Goal: Navigation & Orientation: Find specific page/section

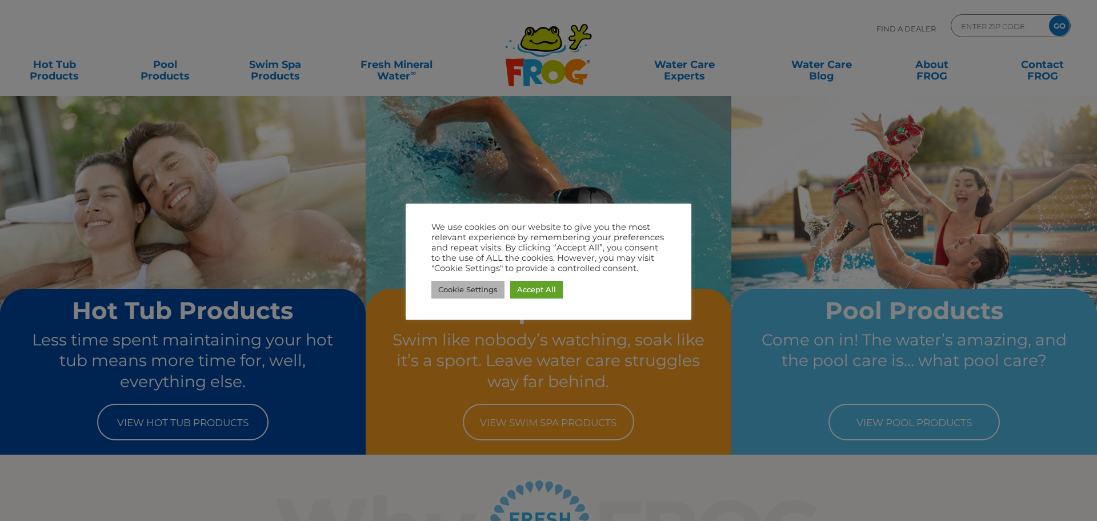
drag, startPoint x: 492, startPoint y: 287, endPoint x: 590, endPoint y: 325, distance: 106.0
click at [492, 287] on link "Cookie Settings" at bounding box center [468, 290] width 73 height 18
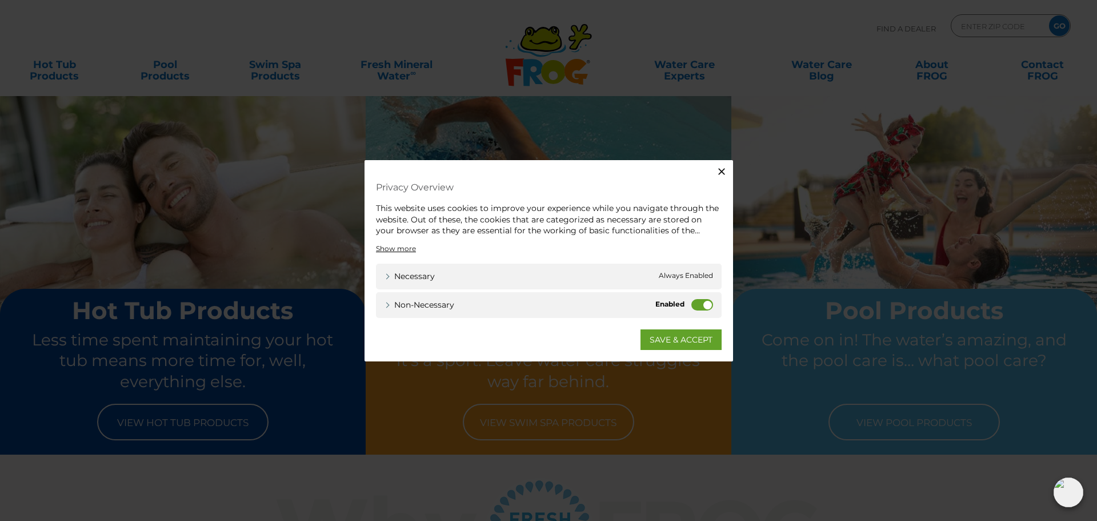
click at [698, 301] on label "Non-necessary" at bounding box center [703, 303] width 22 height 11
click at [0, 0] on input "Non-necessary" at bounding box center [0, 0] width 0 height 0
drag, startPoint x: 681, startPoint y: 342, endPoint x: 506, endPoint y: 273, distance: 188.1
click at [680, 342] on link "SAVE & ACCEPT" at bounding box center [681, 339] width 81 height 21
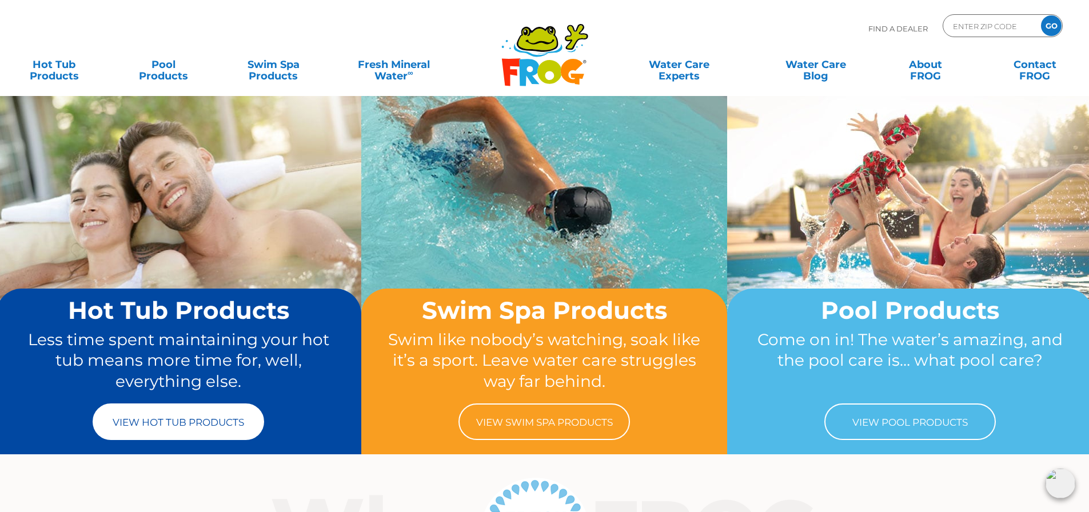
click at [225, 417] on link "View Hot Tub Products" at bounding box center [178, 422] width 171 height 37
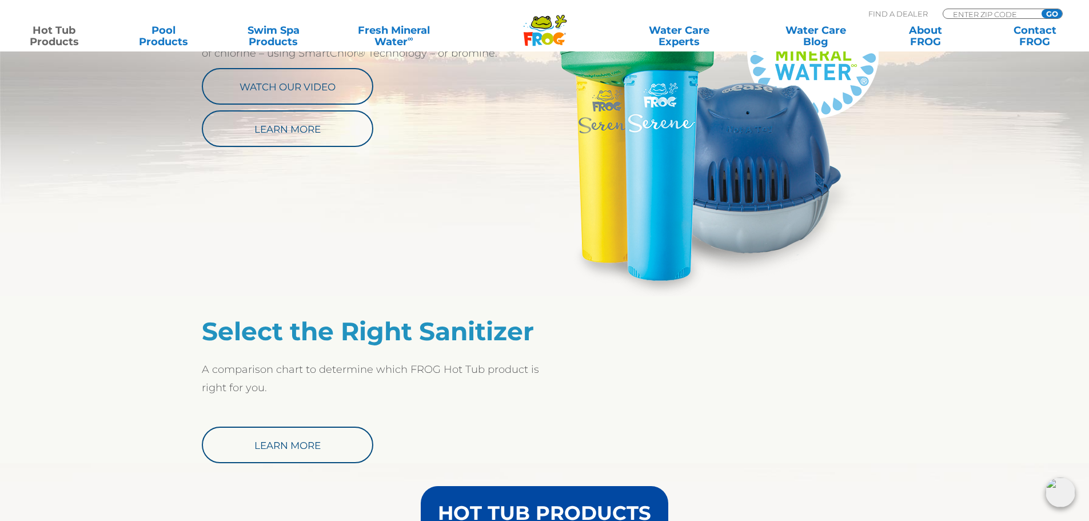
scroll to position [800, 0]
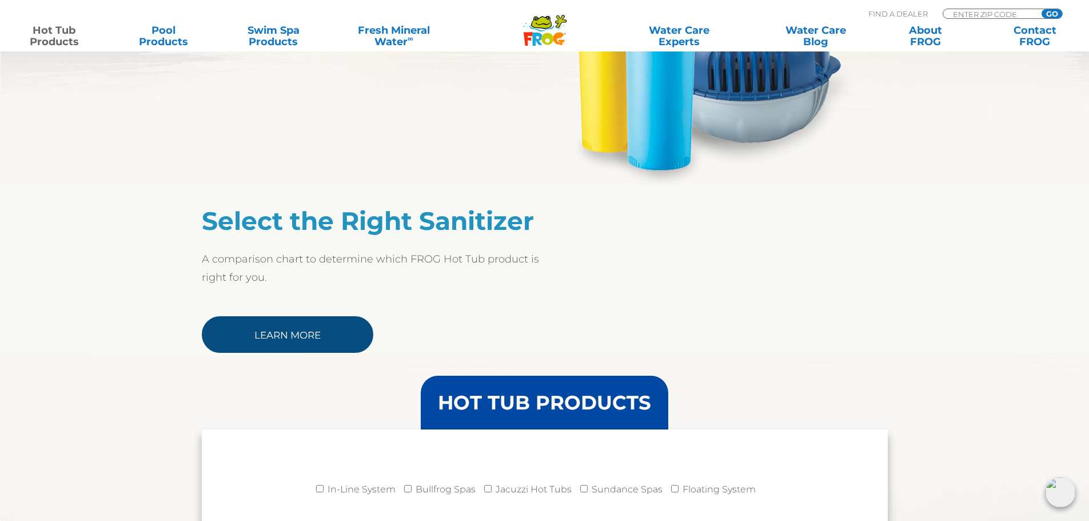
click at [250, 341] on link "Learn More" at bounding box center [287, 334] width 171 height 37
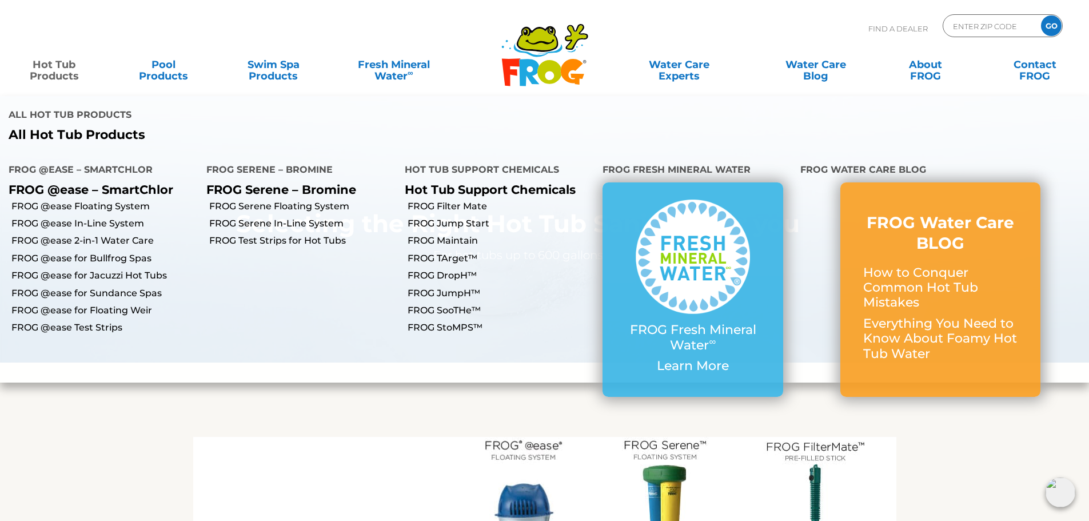
click at [66, 71] on link "Hot Tub Products" at bounding box center [53, 64] width 85 height 23
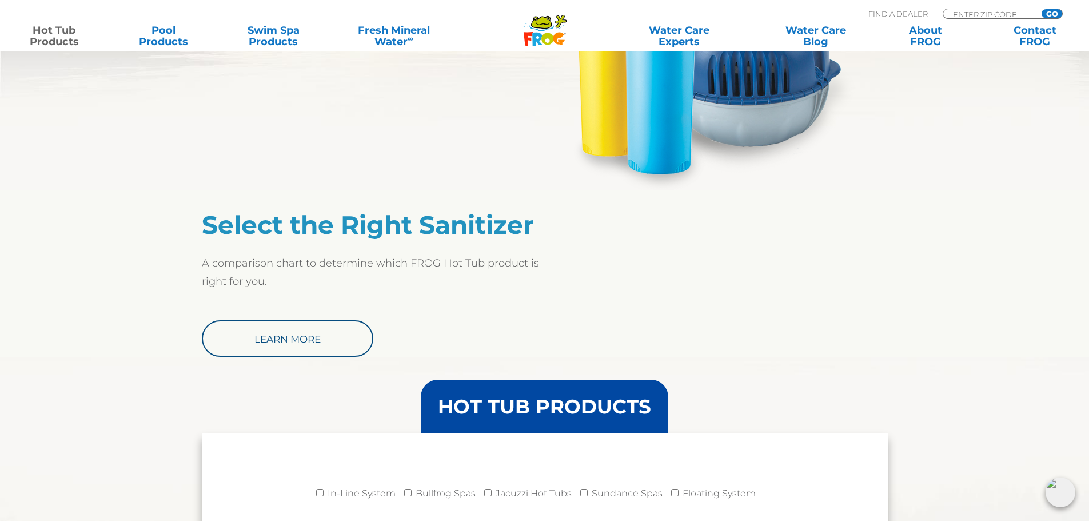
scroll to position [572, 0]
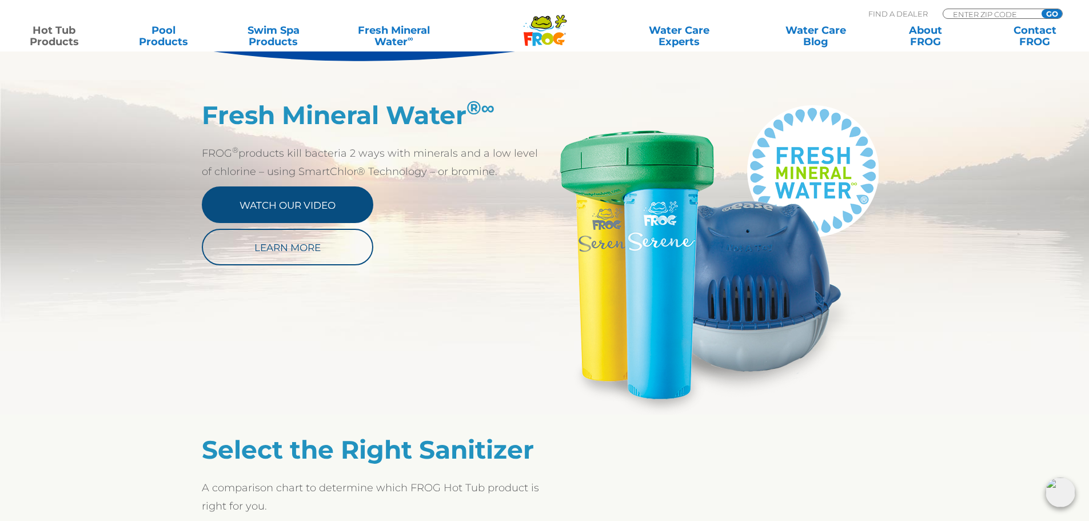
click at [337, 202] on link "Watch Our Video" at bounding box center [287, 204] width 171 height 37
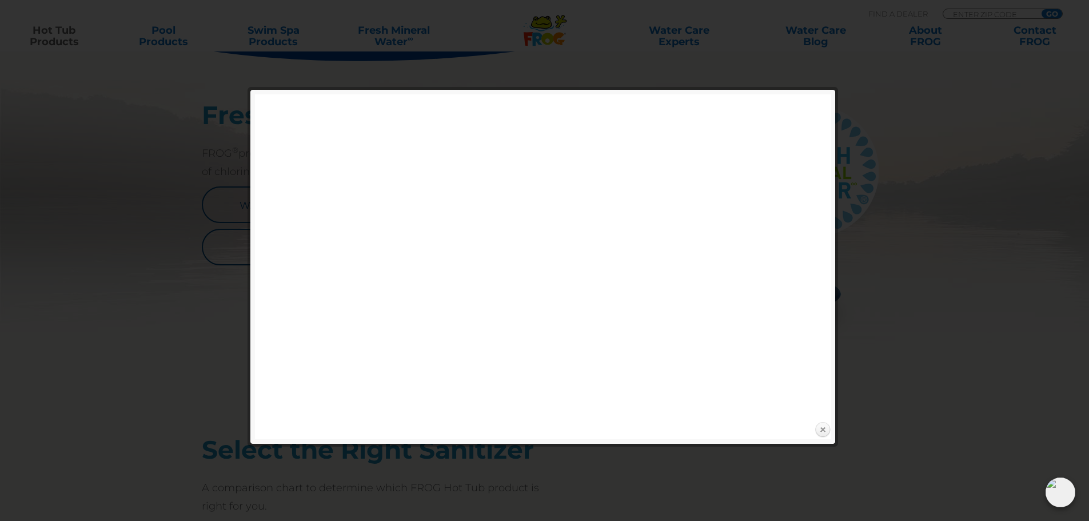
click at [822, 430] on link "Close" at bounding box center [822, 429] width 17 height 17
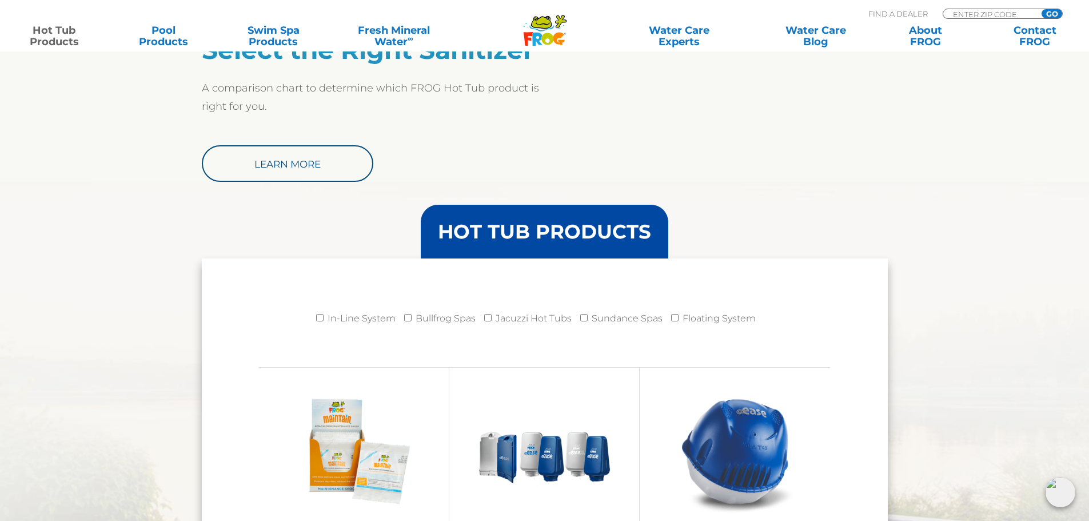
scroll to position [972, 0]
click at [1057, 494] on img at bounding box center [1060, 492] width 30 height 30
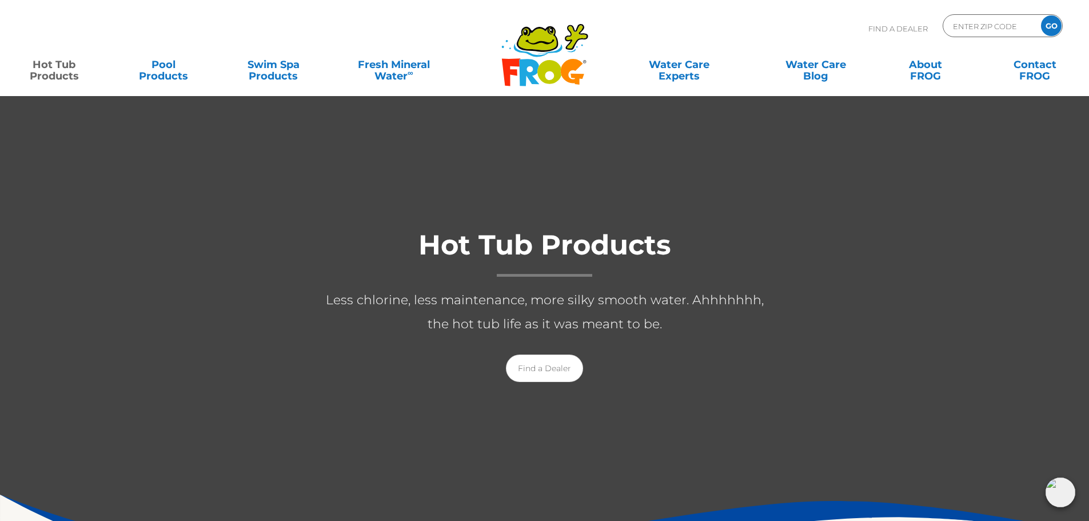
scroll to position [0, 0]
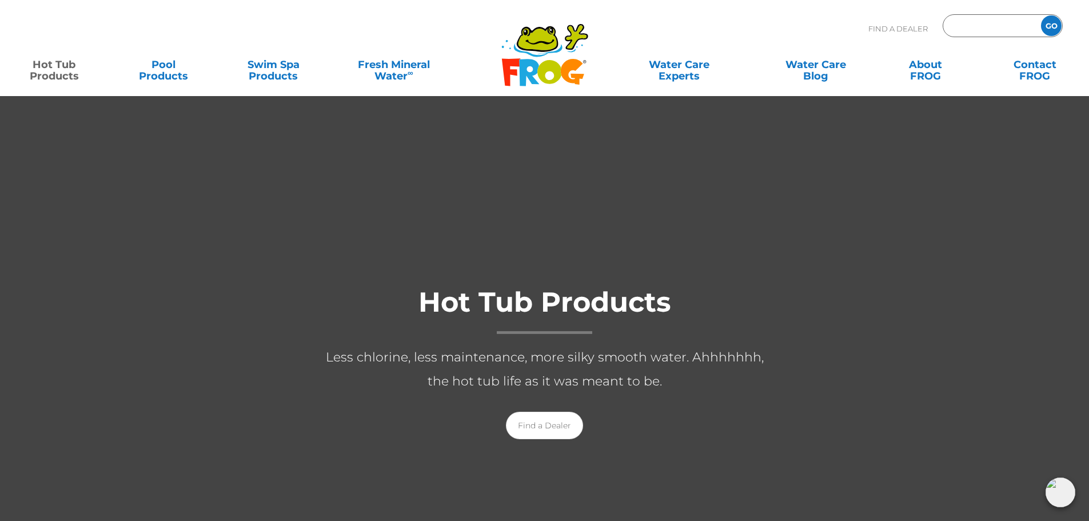
click at [984, 25] on input "Zip Code Form" at bounding box center [990, 26] width 77 height 17
type input "84096"
click at [1050, 30] on input "GO" at bounding box center [1051, 25] width 21 height 21
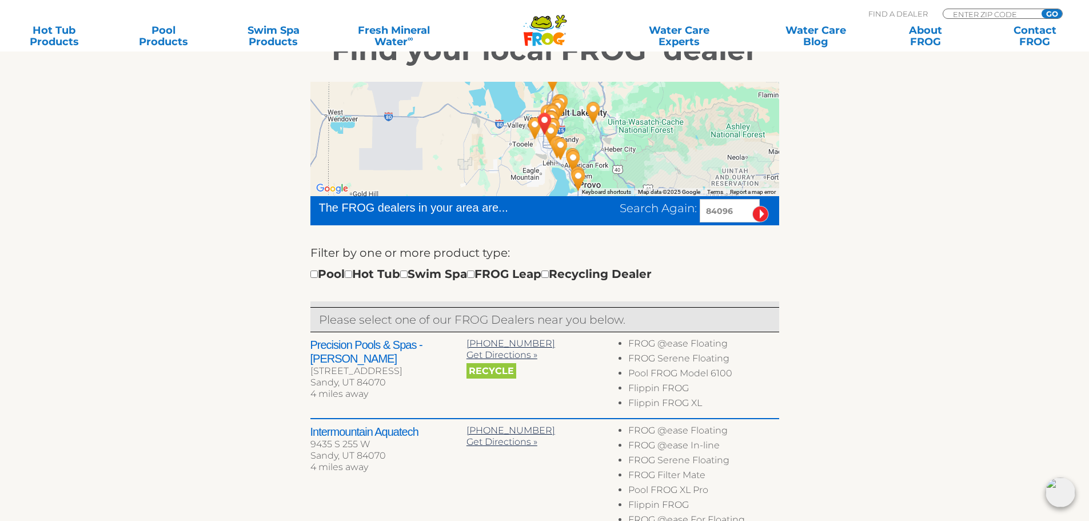
scroll to position [229, 0]
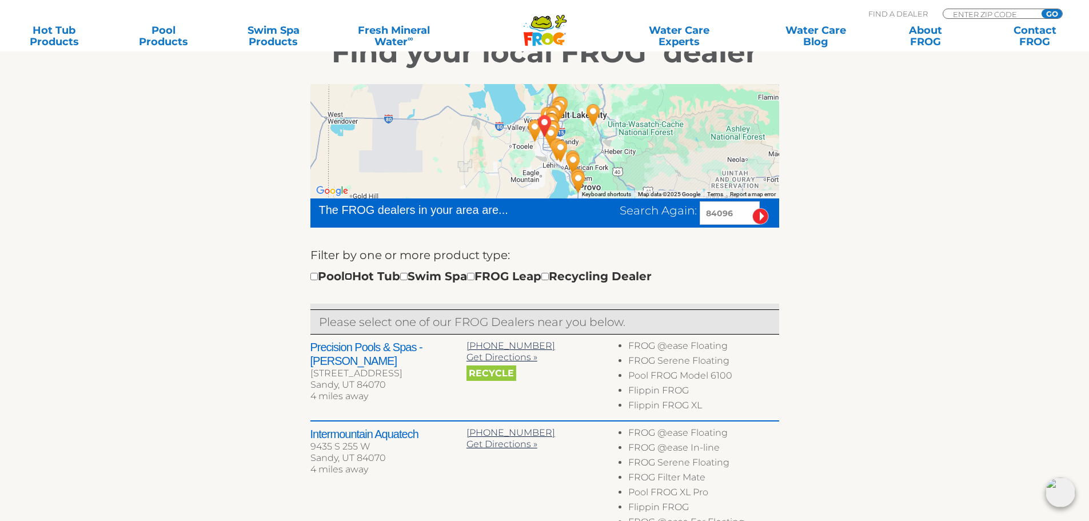
click at [352, 277] on input "checkbox" at bounding box center [348, 276] width 7 height 7
checkbox input "true"
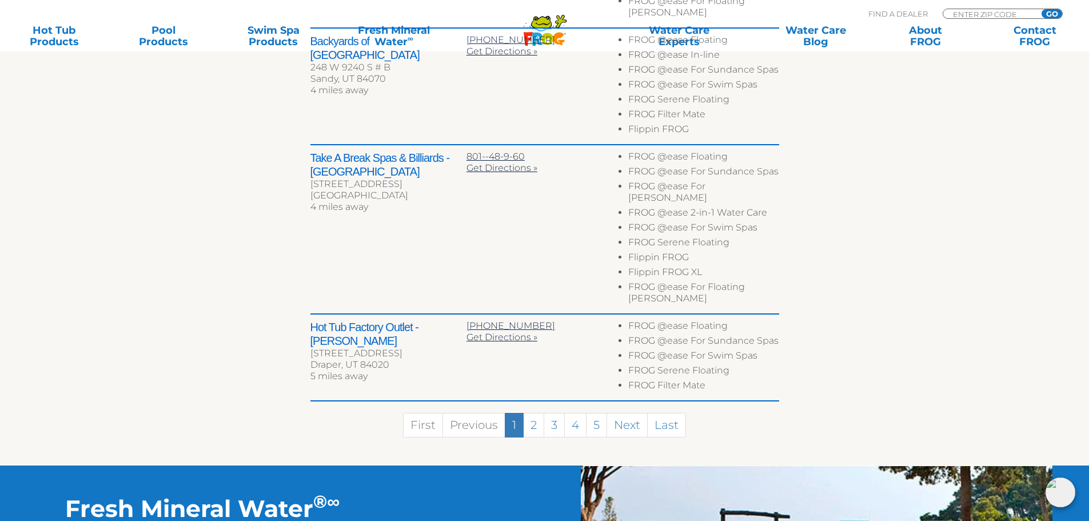
scroll to position [770, 0]
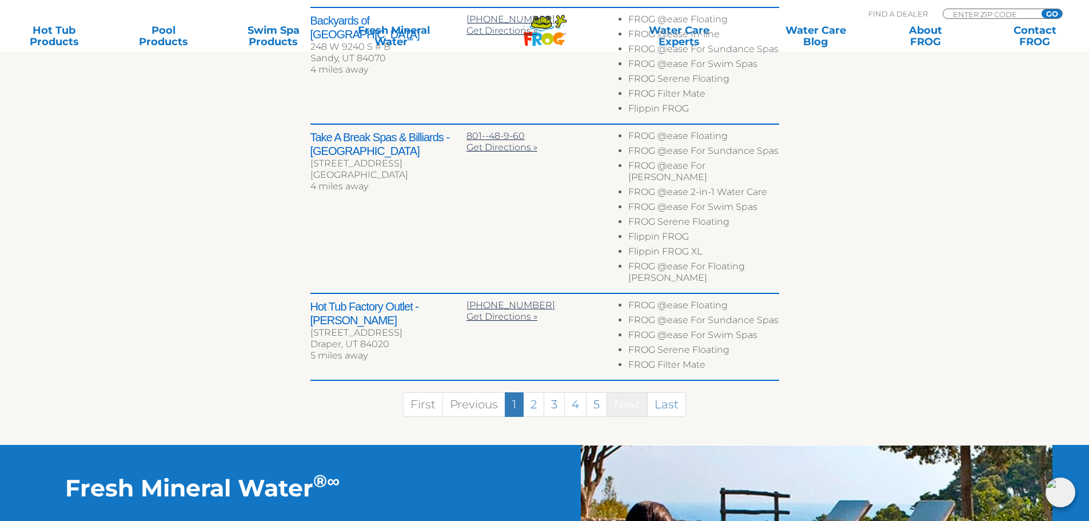
click at [634, 392] on link "Next" at bounding box center [626, 404] width 41 height 25
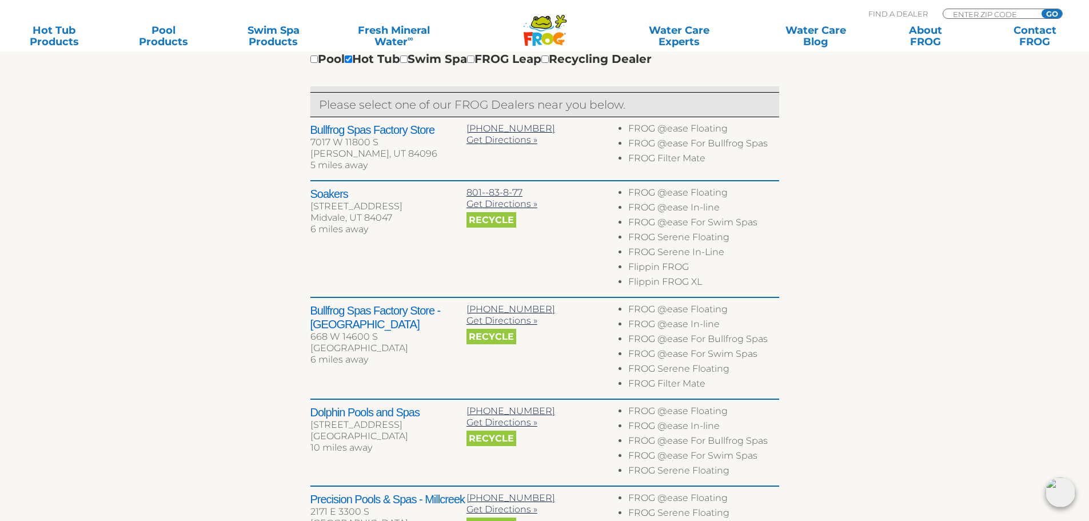
scroll to position [444, 0]
